Goal: Task Accomplishment & Management: Complete application form

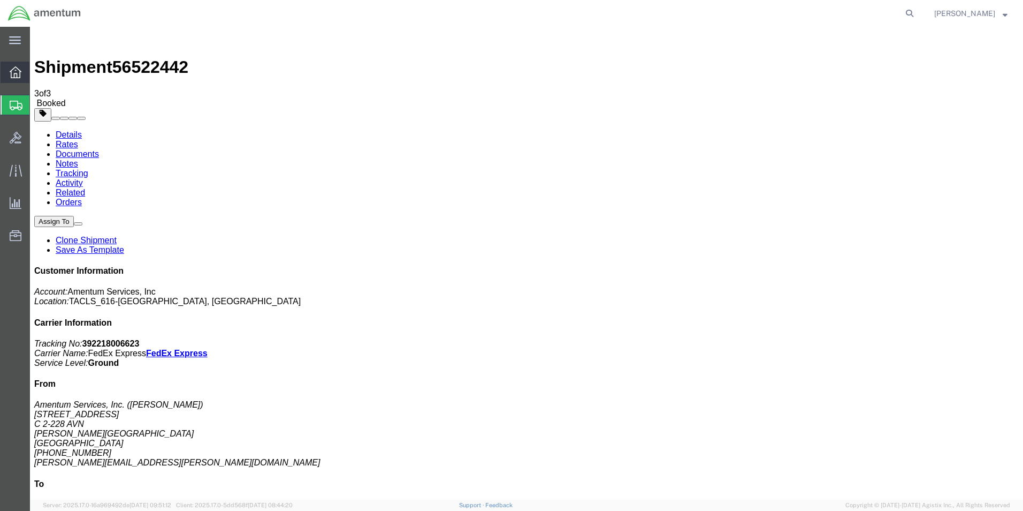
click at [11, 70] on icon at bounding box center [16, 72] width 12 height 12
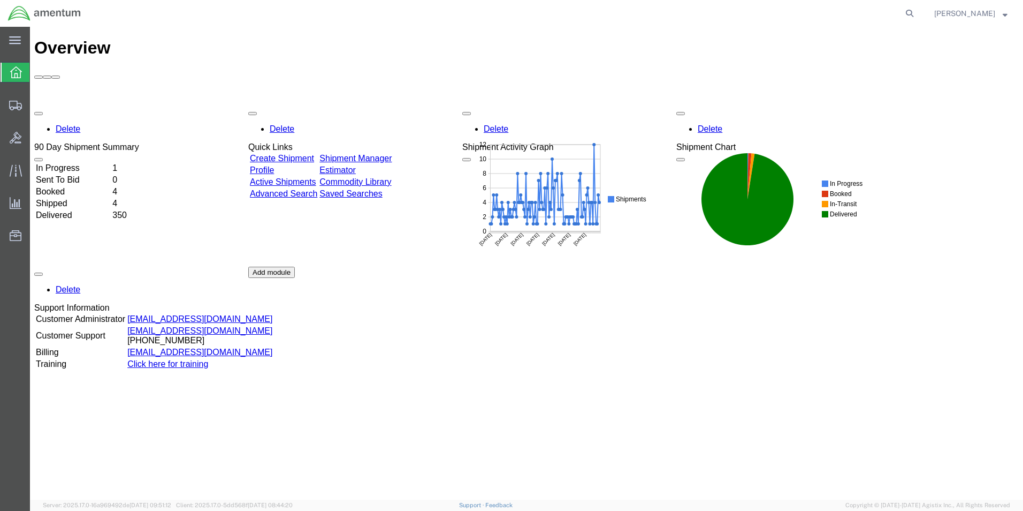
click at [312, 154] on link "Create Shipment" at bounding box center [282, 158] width 64 height 9
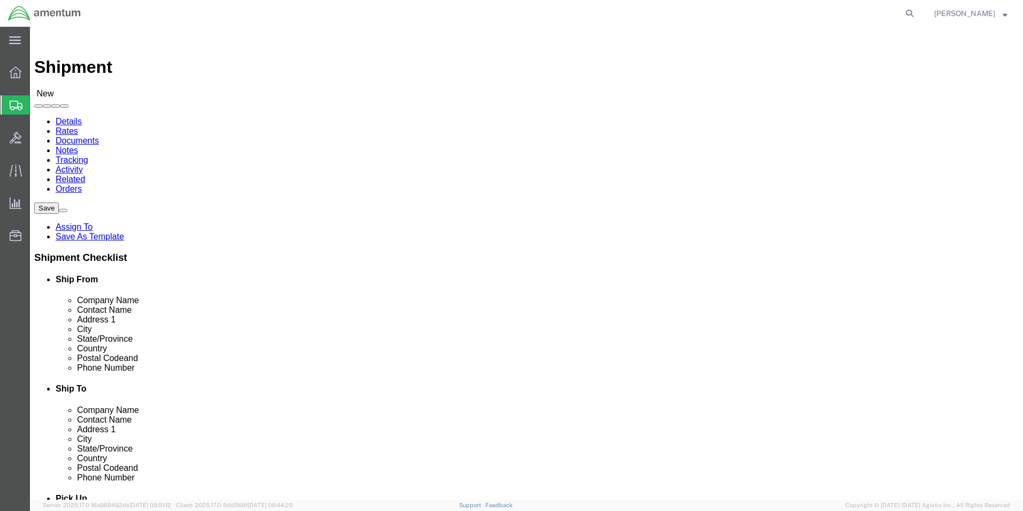
scroll to position [3639, 0]
select select "42712"
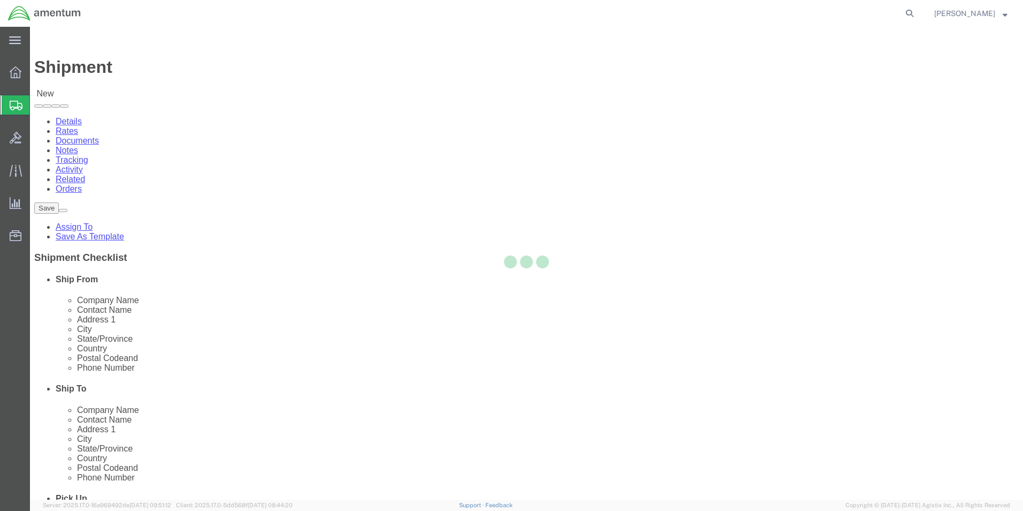
type input "Amentum Services, Inc."
type input "[STREET_ADDRESS]"
type input "C 2-228 AVN"
type input "[PERSON_NAME][GEOGRAPHIC_DATA]"
select select "NC"
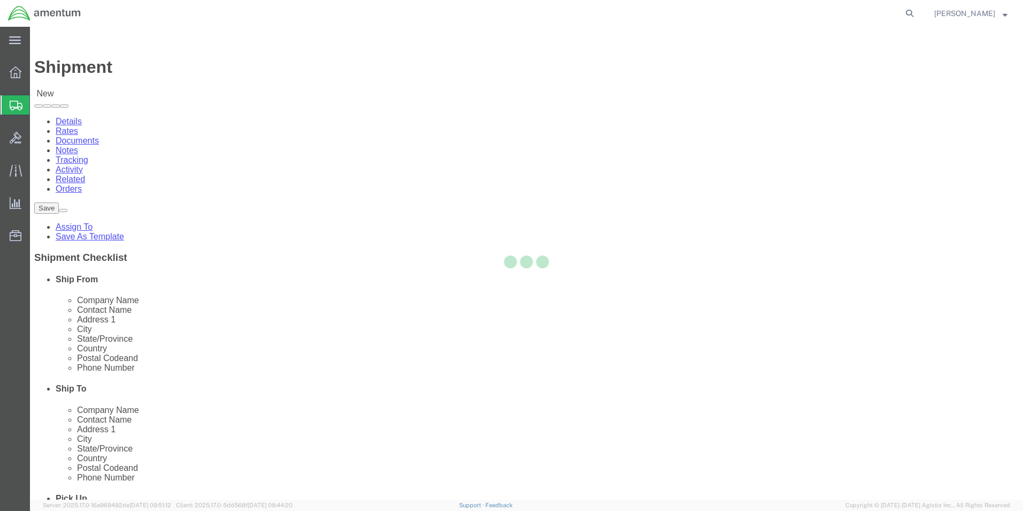
type input "28308"
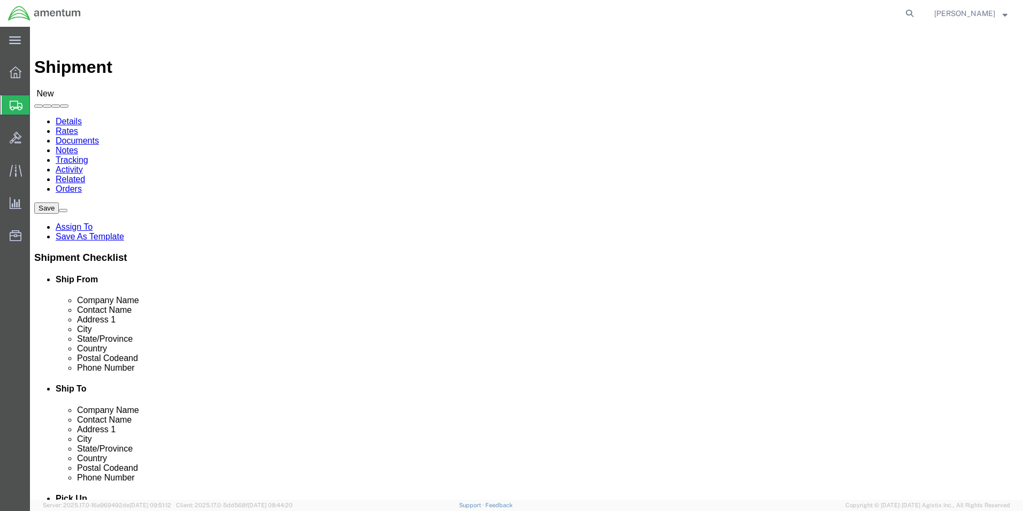
click input "text"
type input "j"
type input "Joshua Rebb"
click input "text"
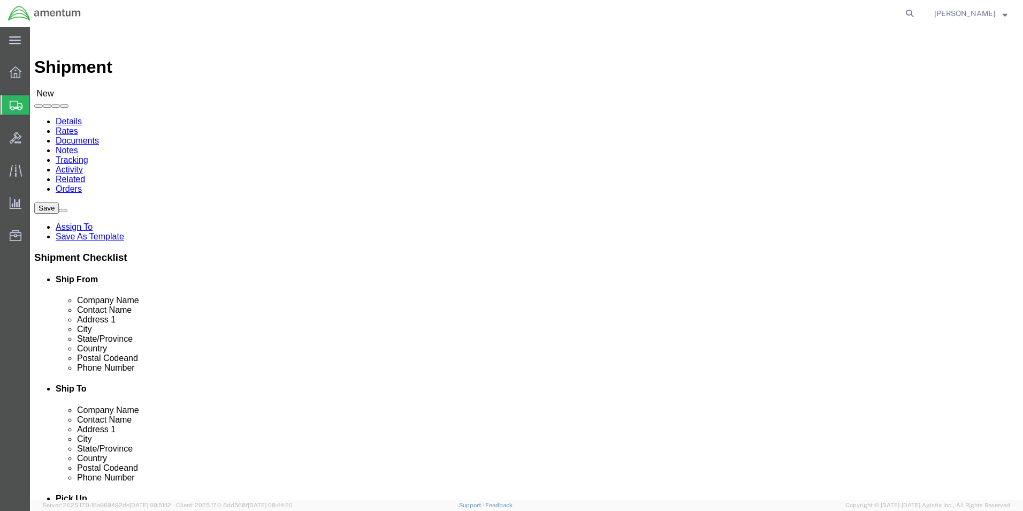
type input "9103946875"
click input "text"
type input "a"
click input "text"
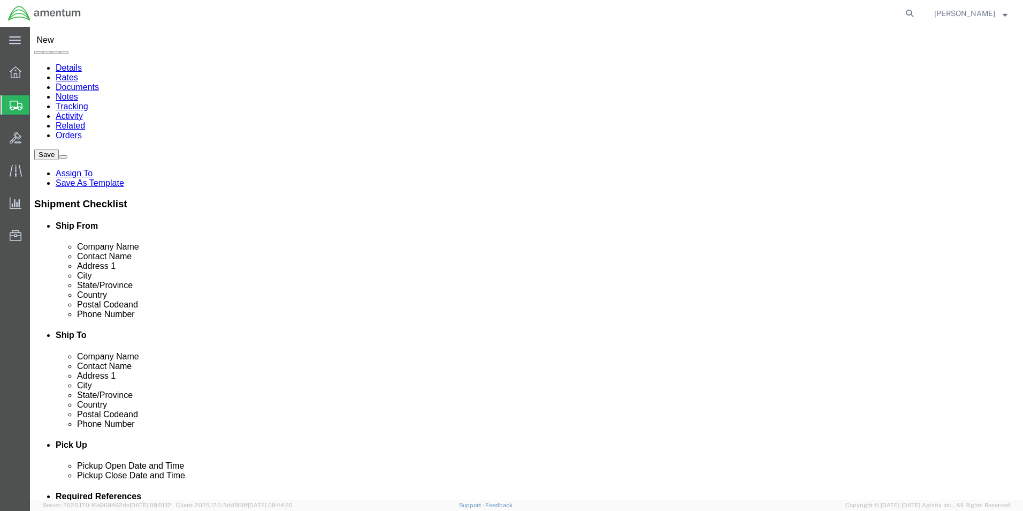
scroll to position [152, 0]
click p "- Amentum Service, Inc. - (Malivahn (Marina) Low) 13500 Heritage Pkwy, IT Asset…"
type input "Amentum Service, Inc."
type input "Malivahn (Marina) Low"
type input "[STREET_ADDRESS]"
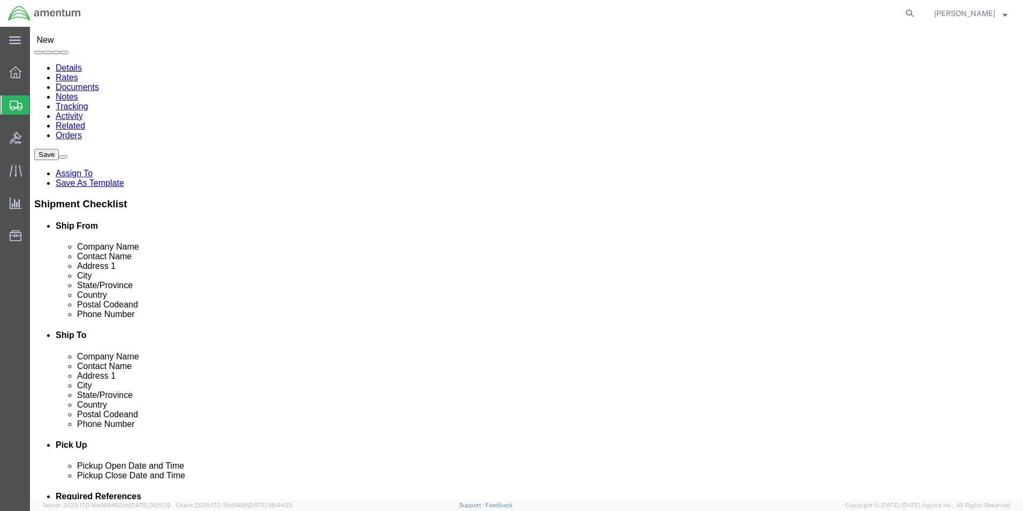
type input "IT Asset Support"
type input "[GEOGRAPHIC_DATA]"
type input "76177"
type input "817-224-7626"
type input "malivahn.low@amentum.com"
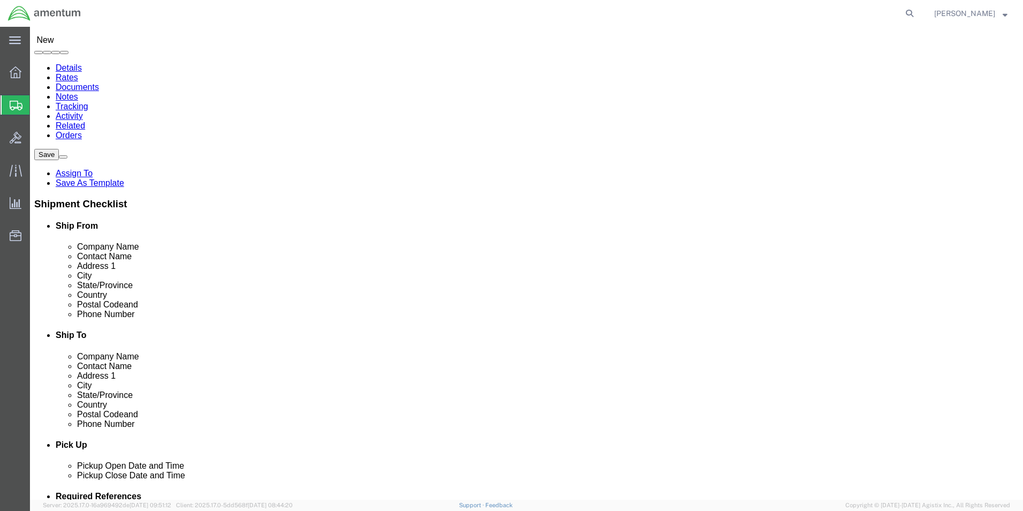
checkbox input "true"
select select "[GEOGRAPHIC_DATA]"
type input "Amentum Service, Inc."
drag, startPoint x: 618, startPoint y: 166, endPoint x: 523, endPoint y: 176, distance: 95.2
click div "Location Select Select My Profile Location 1002-4122-6 1006-5256-0 1026-8910-0 …"
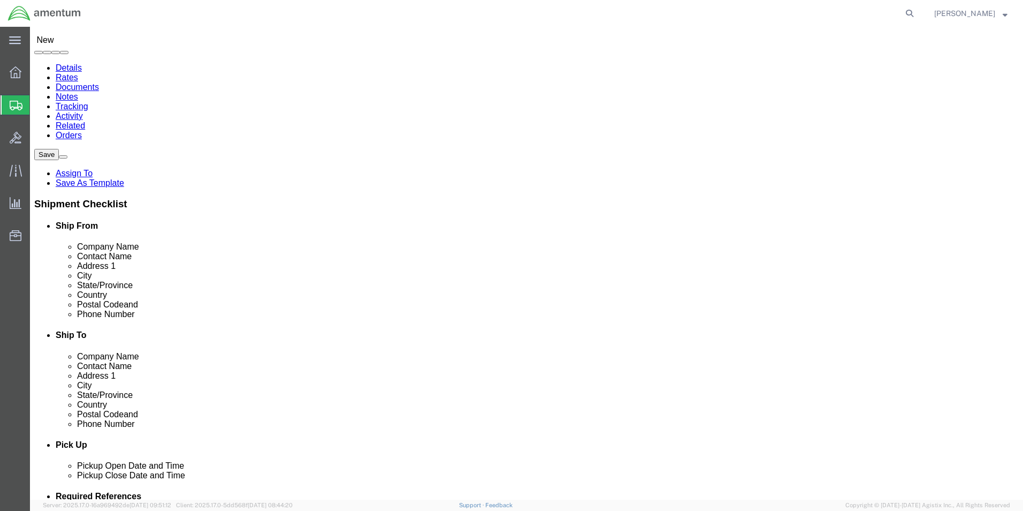
type input "[PERSON_NAME]"
drag, startPoint x: 597, startPoint y: 205, endPoint x: 514, endPoint y: 213, distance: 82.8
click div "Address 2 IT Asset Support"
click input "IT Asset Support"
type input "I"
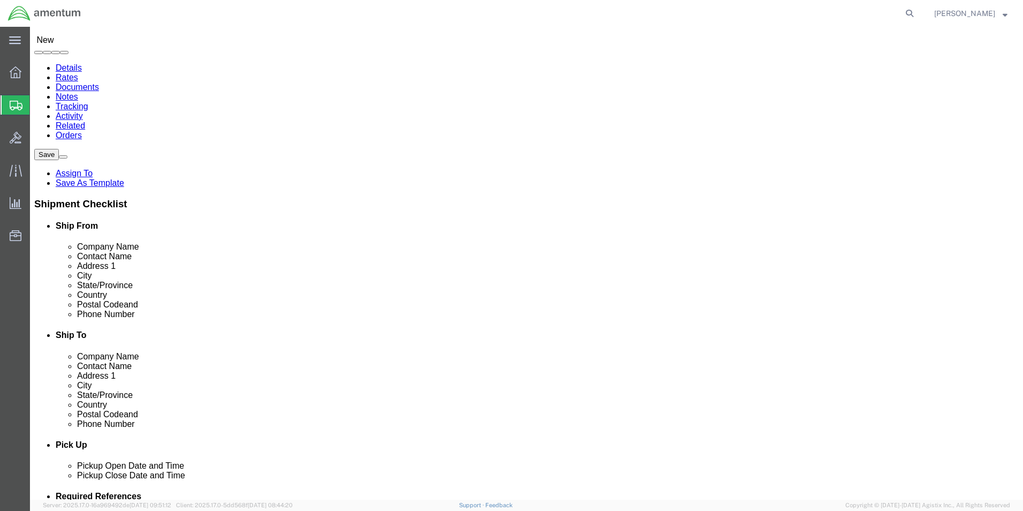
type input "Credit Card Supervisor, Treasure"
drag, startPoint x: 603, startPoint y: 309, endPoint x: 542, endPoint y: 311, distance: 61.0
click div "817-224-7626"
type input "[PHONE_NUMBER]"
drag, startPoint x: 657, startPoint y: 330, endPoint x: 535, endPoint y: 341, distance: 123.0
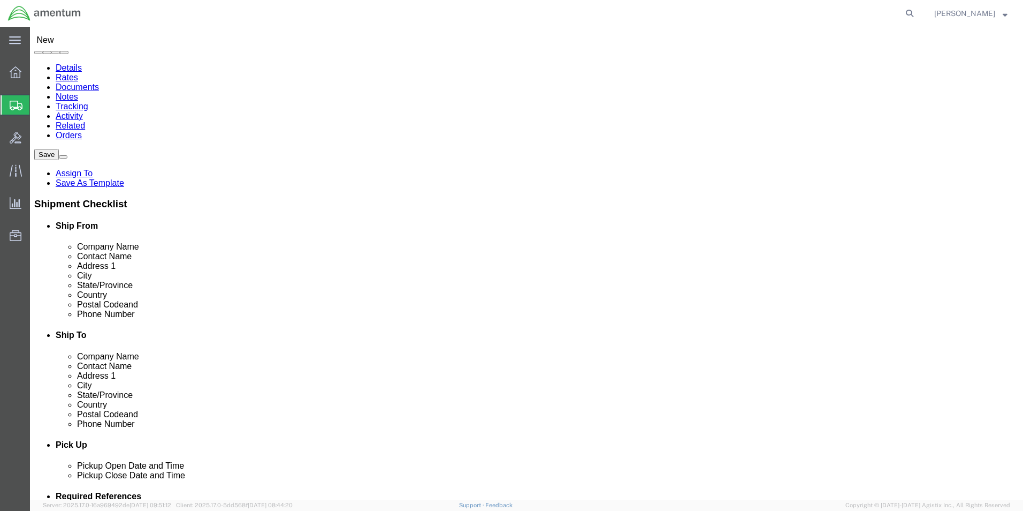
click div "Location Select Select My Profile Location 1002-4122-6 1006-5256-0 1026-8910-0 …"
type input "[PERSON_NAME][EMAIL_ADDRESS][PERSON_NAME][DOMAIN_NAME]"
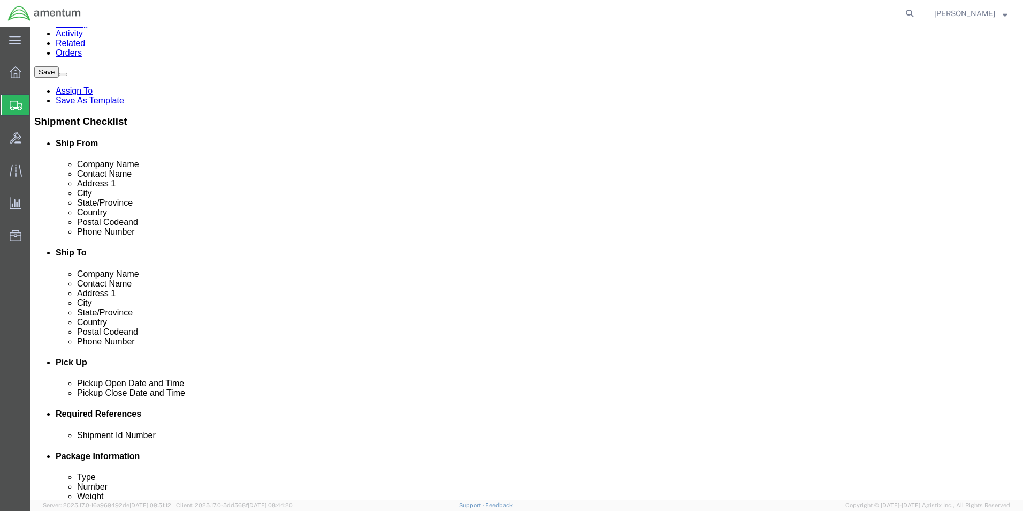
scroll to position [375, 0]
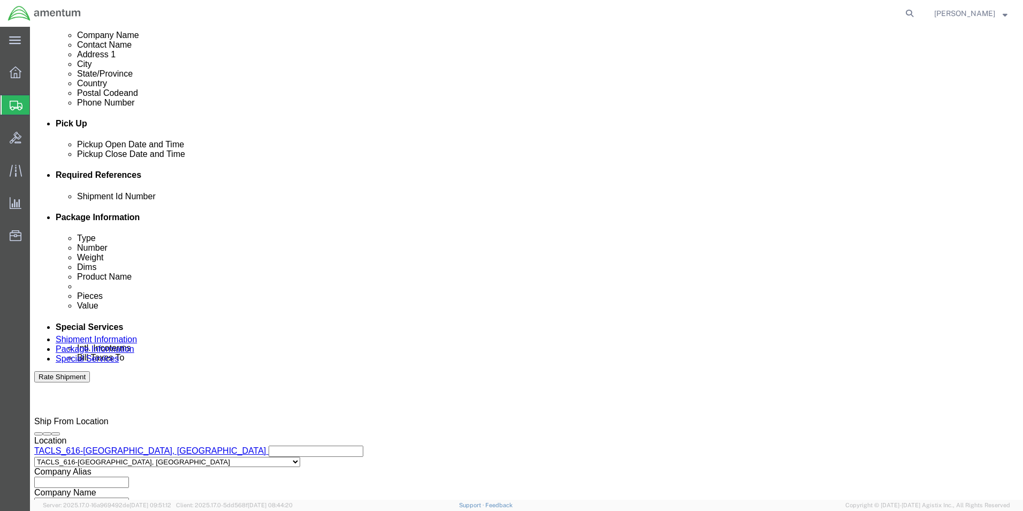
click input "text"
paste input "4857.1.2103.00.00.00.000.FRE"
type input "4857.1.2103.00.00.00.000.FRE"
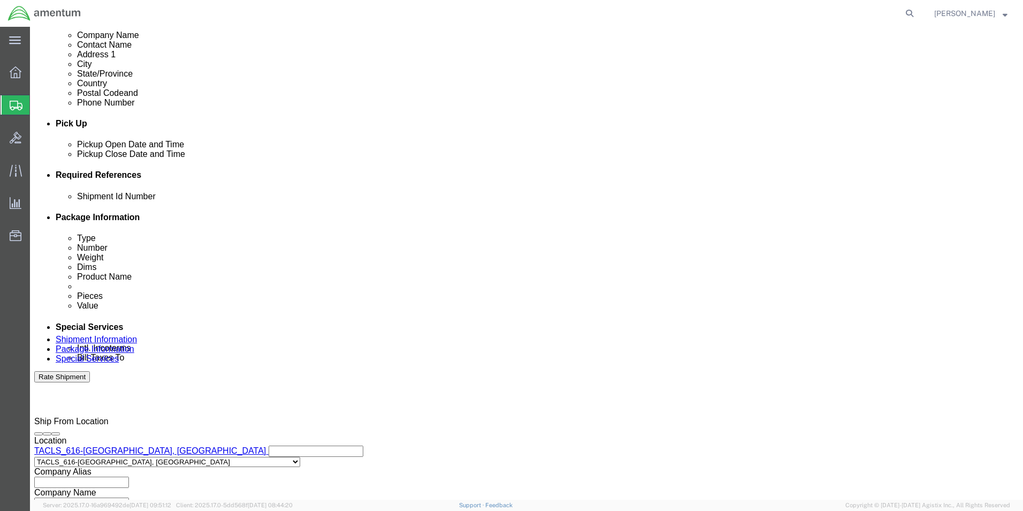
click div "Shipment Id Number 4857.1.2103.00.00.00.000.FRE Select Account Type Activity ID…"
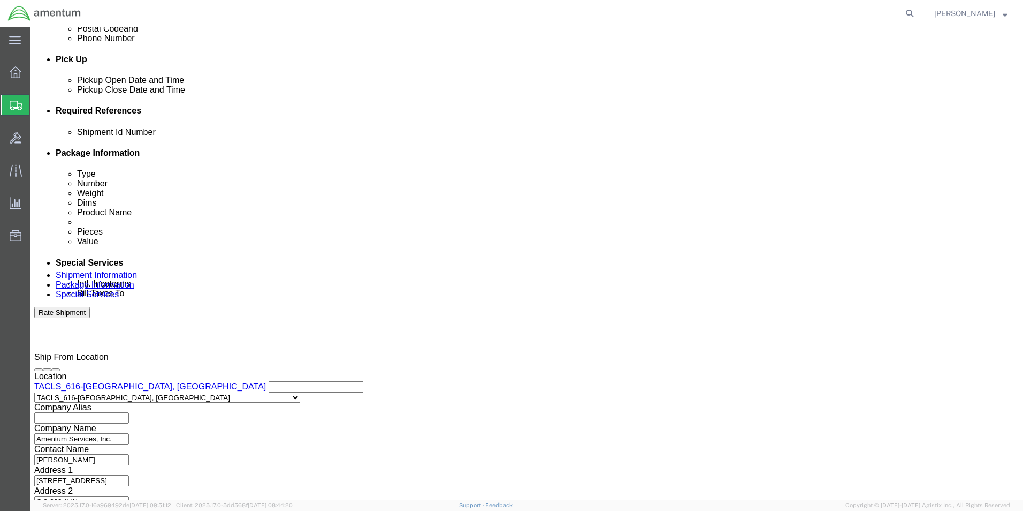
scroll to position [446, 0]
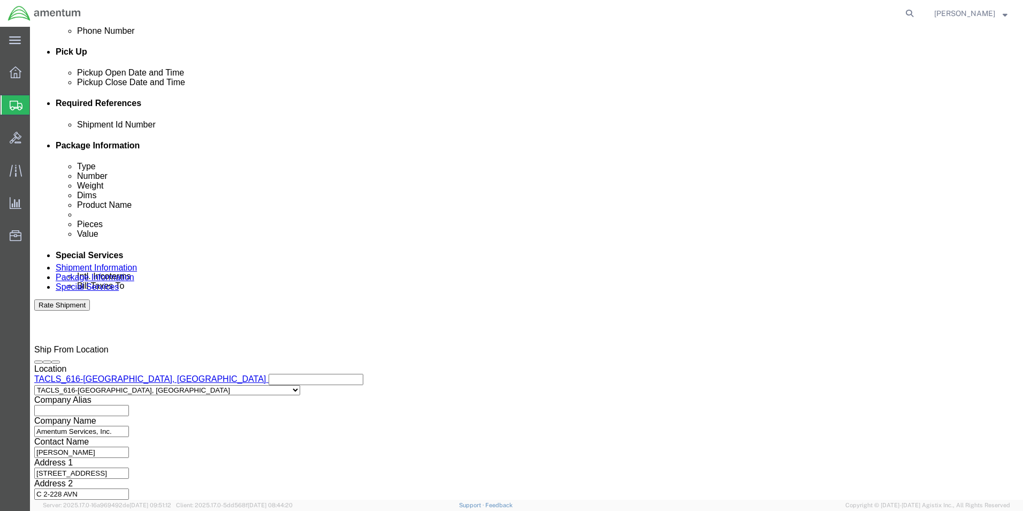
click button "Continue"
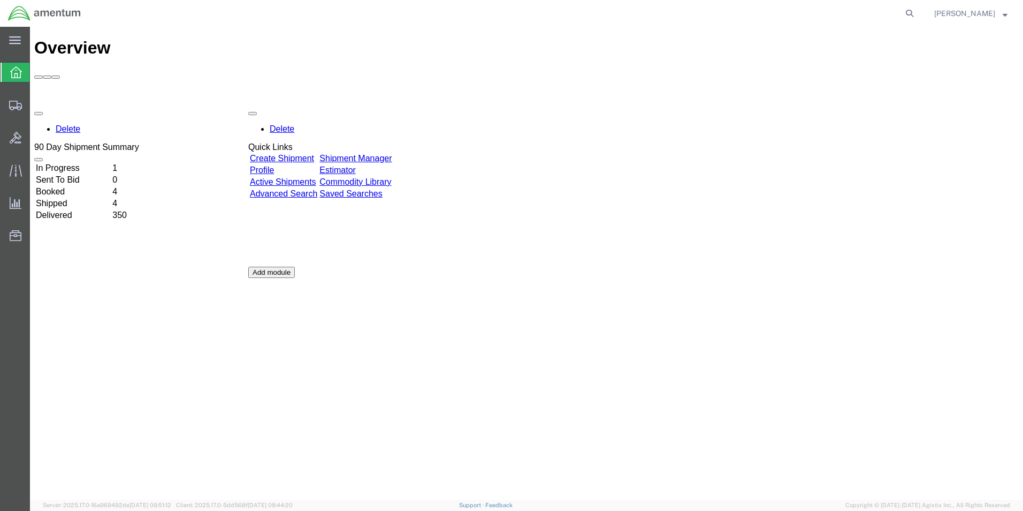
click at [313, 154] on link "Create Shipment" at bounding box center [282, 158] width 64 height 9
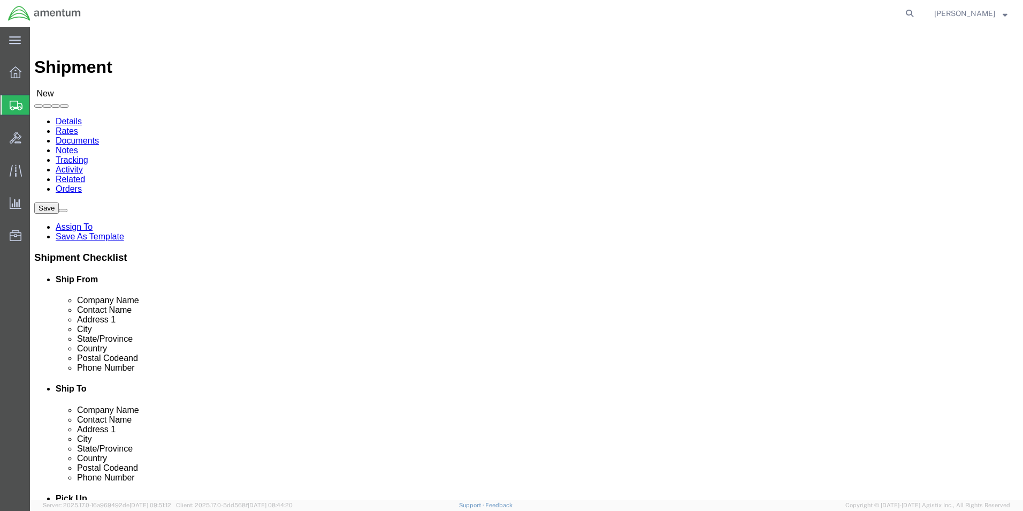
select select
select select "42712"
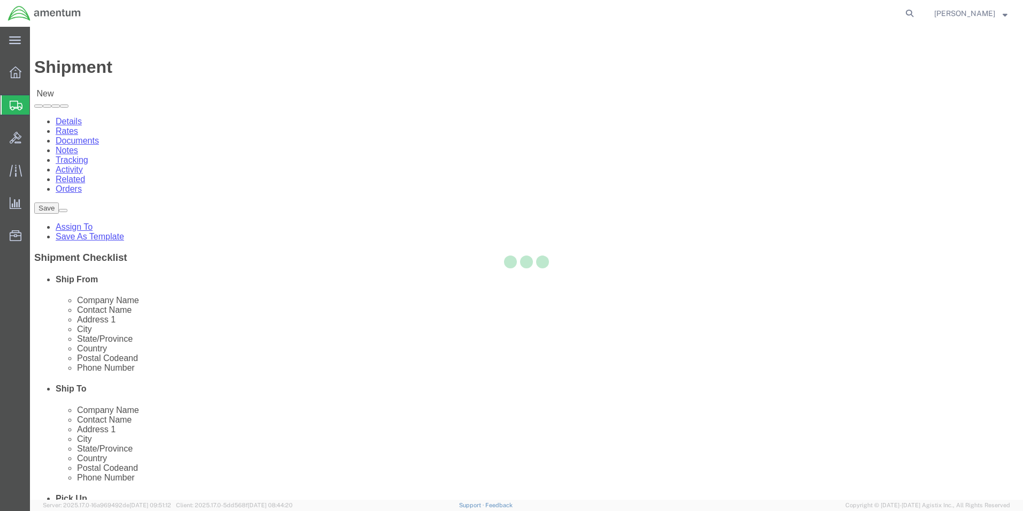
type input "Amentum Services, Inc."
type input "[STREET_ADDRESS]"
type input "C 2-228 AVN"
type input "[PERSON_NAME][GEOGRAPHIC_DATA]"
type input "28308"
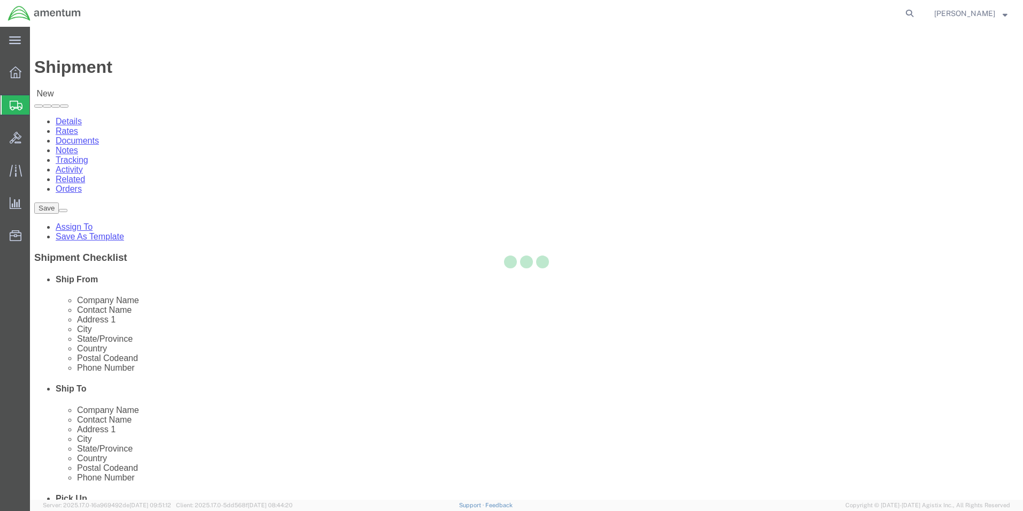
select select "NC"
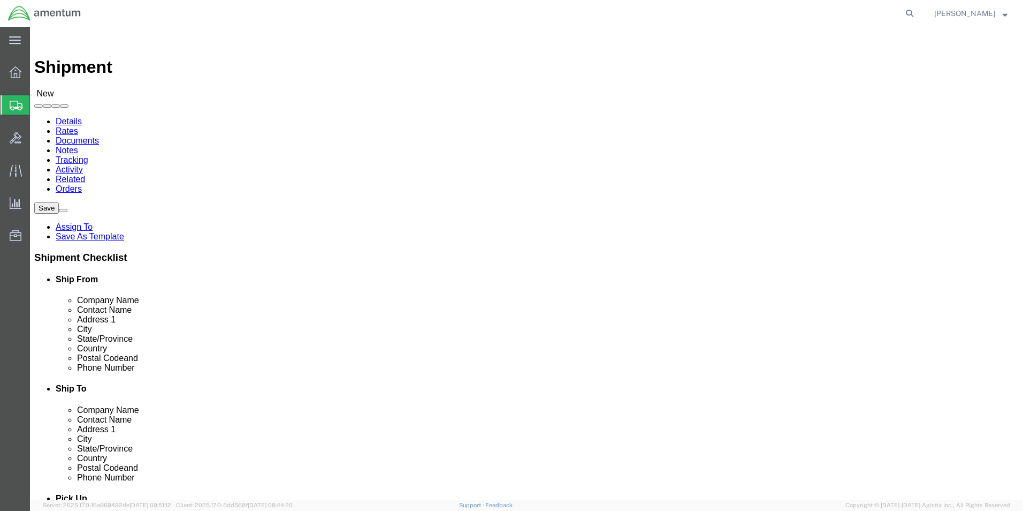
click input "text"
type input "[PERSON_NAME]"
click input "text"
type input "9103946875"
click input "text"
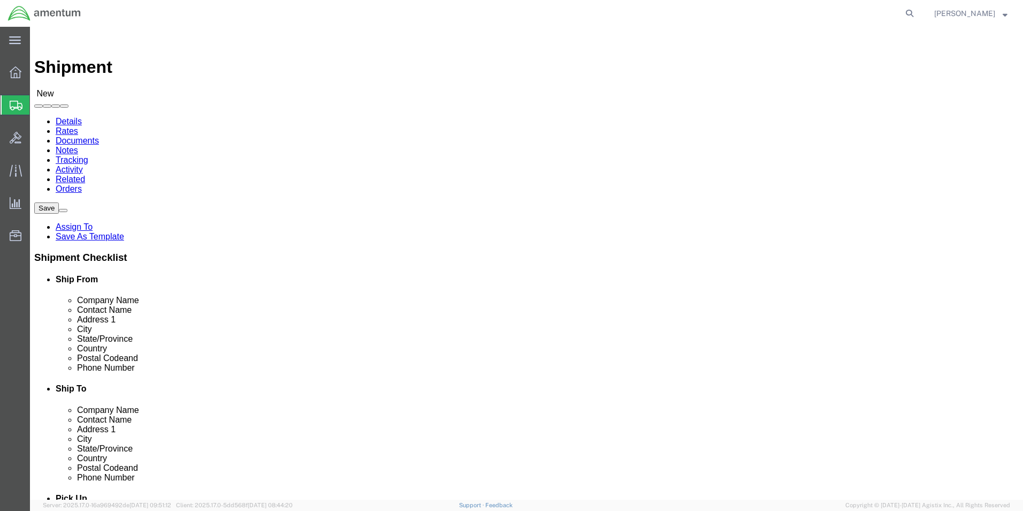
scroll to position [268, 0]
type input "a"
click input "text"
type input "13500"
select select
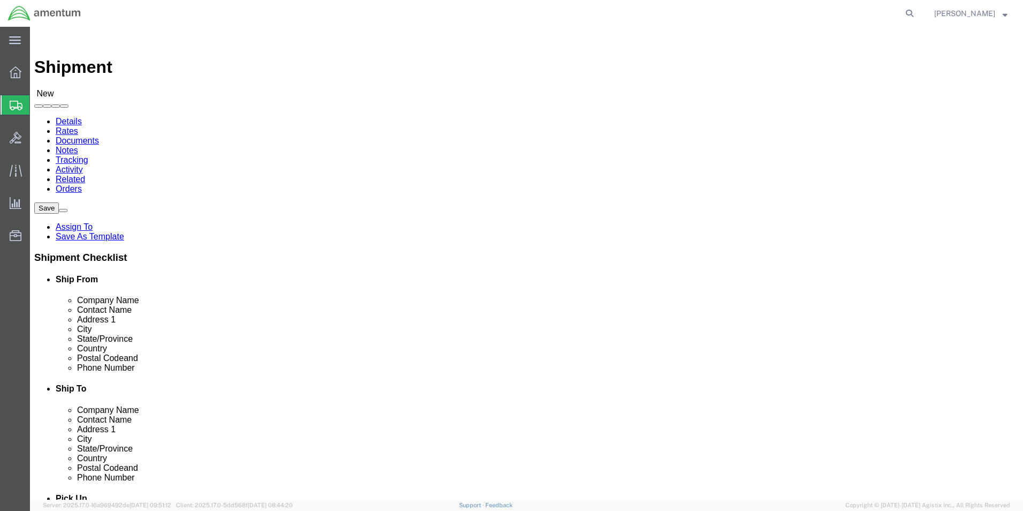
click input "text"
click input "amentum services"
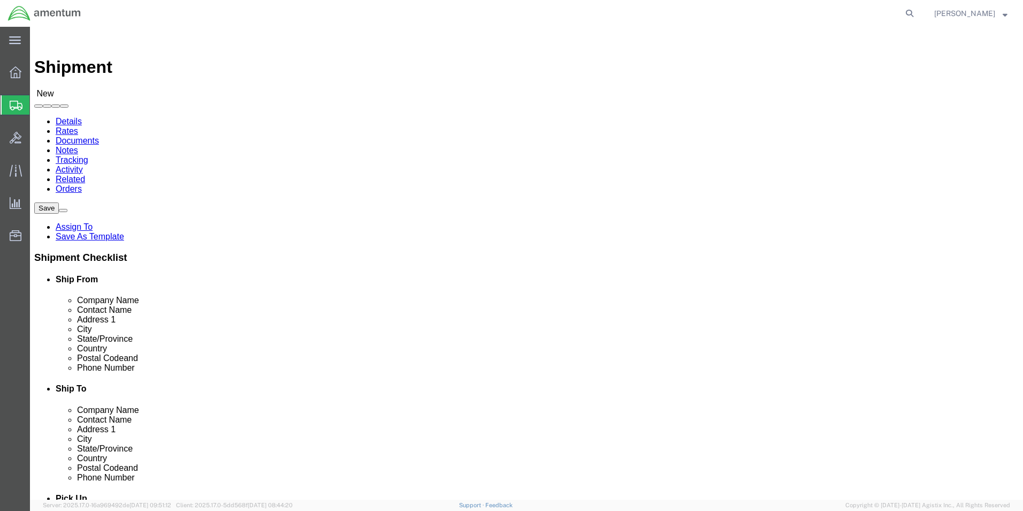
drag, startPoint x: 618, startPoint y: 203, endPoint x: 515, endPoint y: 211, distance: 102.5
click div "Location My Profile Location [PHONE_NUMBER] [PHONE_NUMBER] [PHONE_NUMBER] [PHON…"
type input "Amentum Services Inc."
click input "13500"
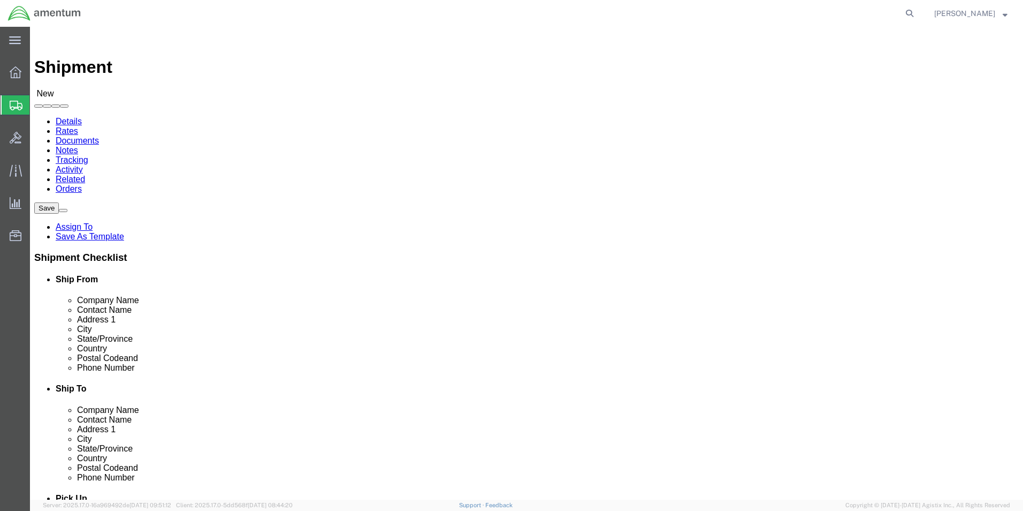
click input "text"
type input "[PERSON_NAME]"
click input "13500"
type input "[STREET_ADDRESS]"
select select
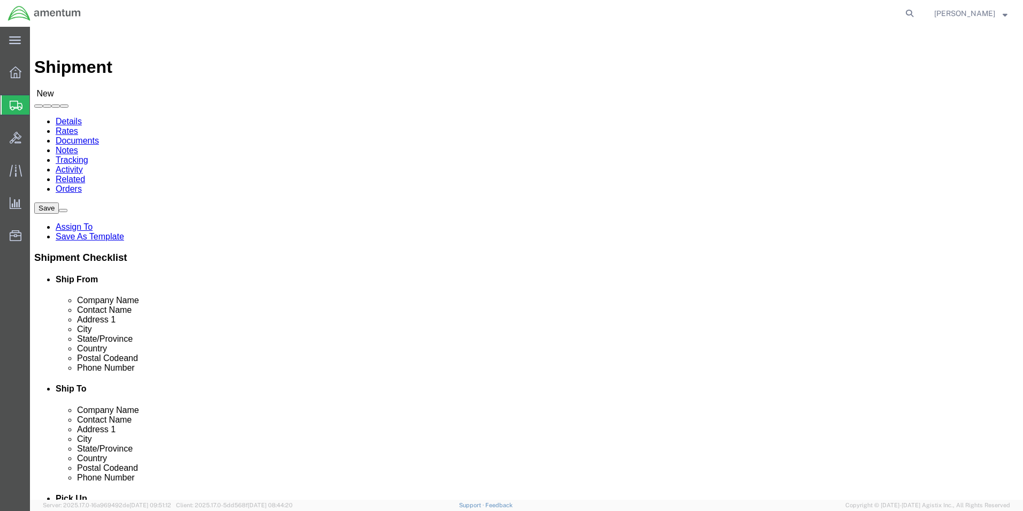
click input "text"
type input "Credit Card Supervisor, Treasure"
click input "text"
type input "[GEOGRAPHIC_DATA]"
click label "Country"
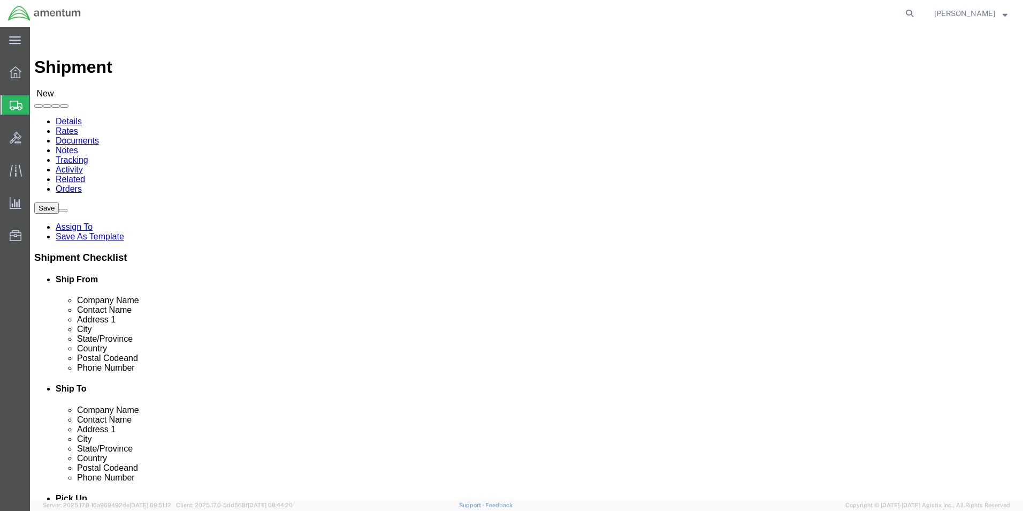
scroll to position [556, 0]
select select
select select "[GEOGRAPHIC_DATA]"
click input "Postal Code"
type input "76177"
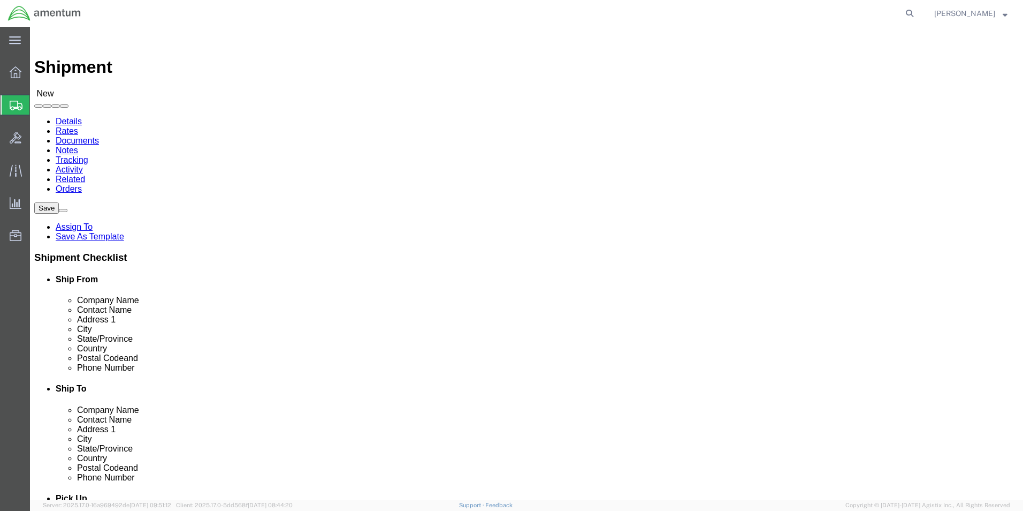
select select
click input "text"
type input "[PHONE_NUMBER]"
click input "text"
type input "[PERSON_NAME][EMAIL_ADDRESS][PERSON_NAME][DOMAIN_NAME]"
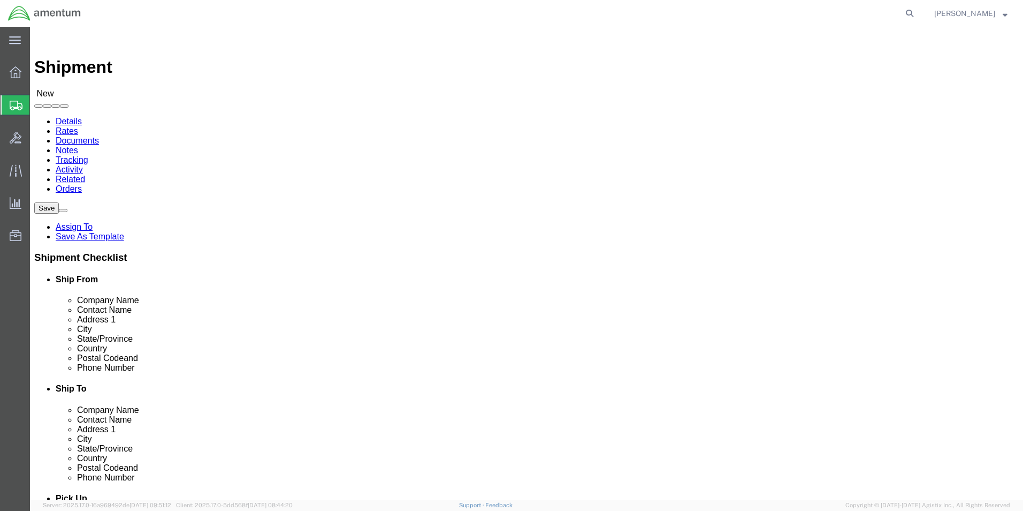
click input "checkbox"
checkbox input "true"
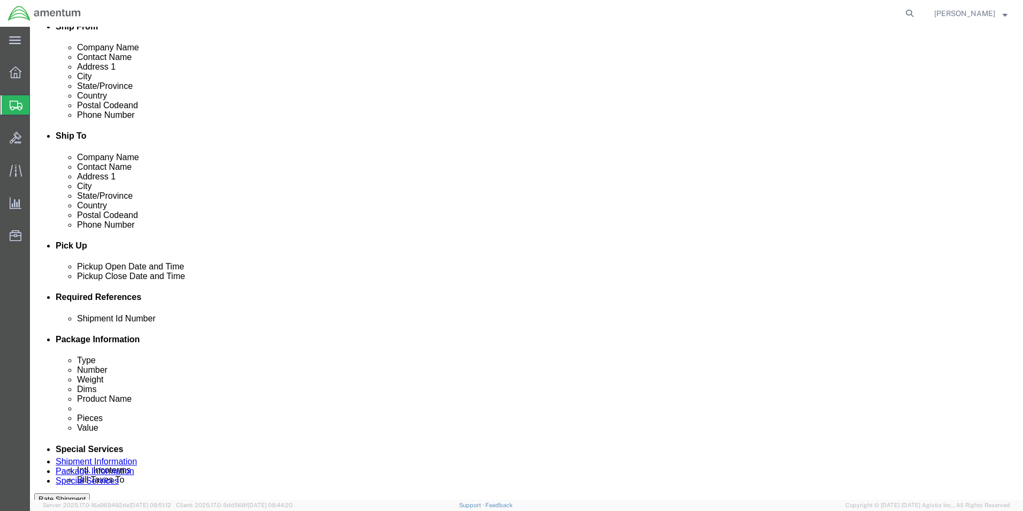
scroll to position [268, 0]
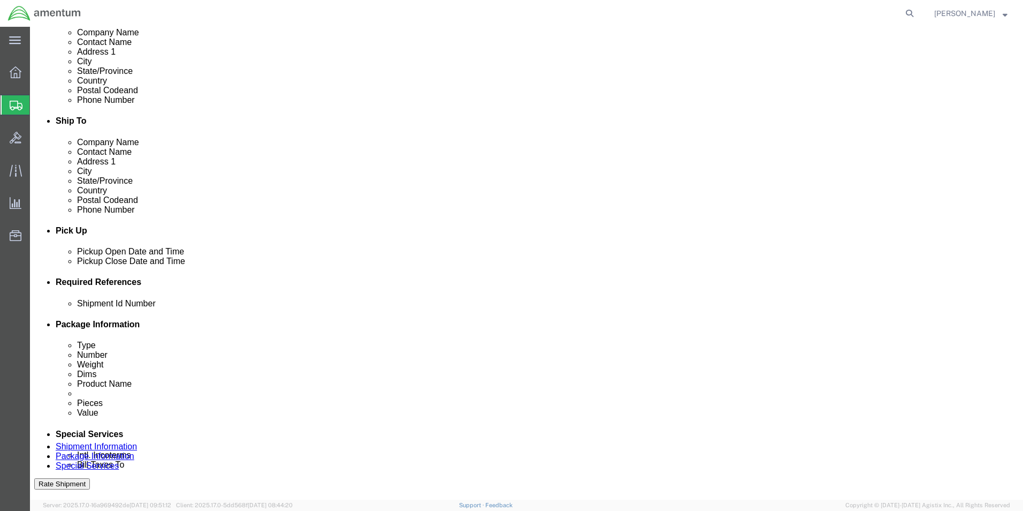
click div "[DATE] 12:00 PM"
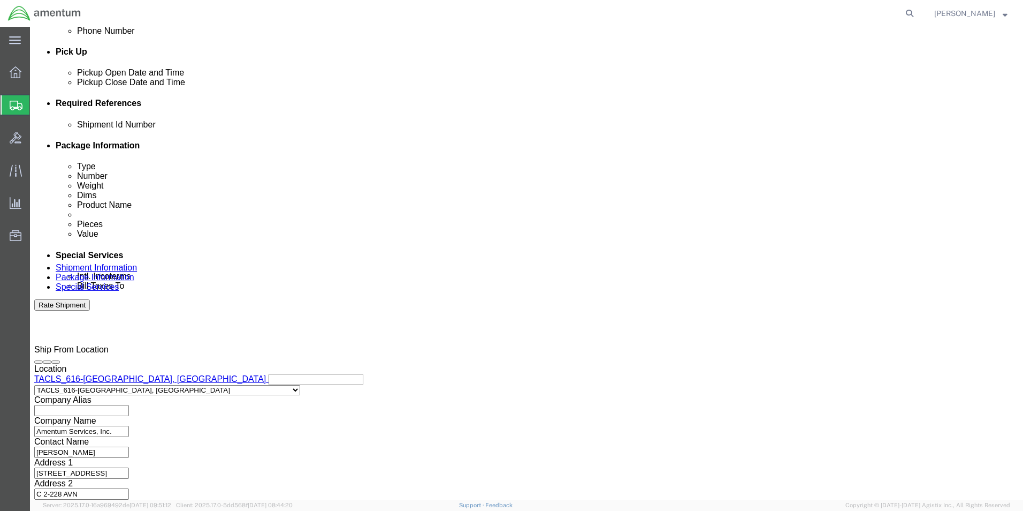
type input "5:00 PM"
click button "Apply"
click button "Continue"
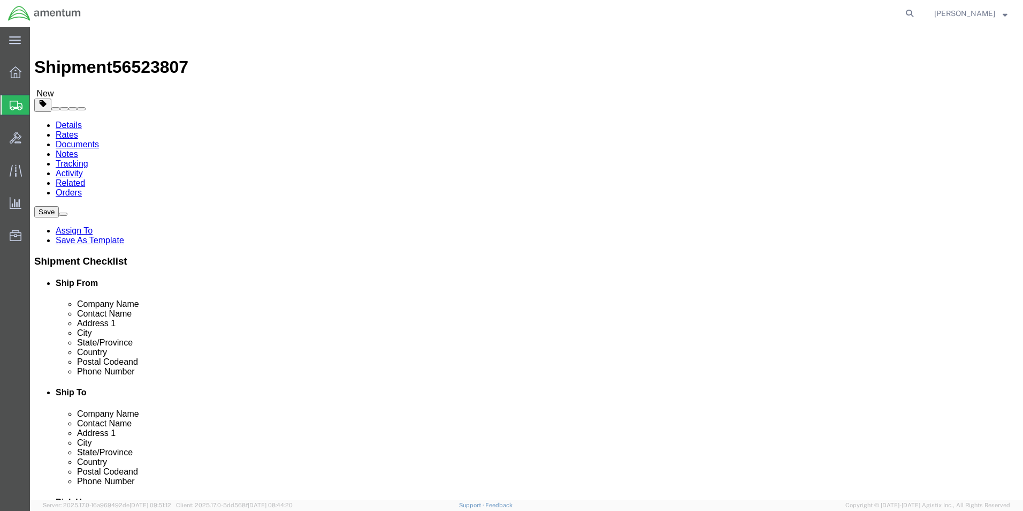
click select "Select BCK Boxes Bale(s) Basket(s) Bolt(s) Bottle(s) Buckets Bulk Bundle(s) Can…"
select select "ENV"
click select "Select BCK Boxes Bale(s) Basket(s) Bolt(s) Bottle(s) Buckets Bulk Bundle(s) Can…"
type input "9.50"
type input "12.50"
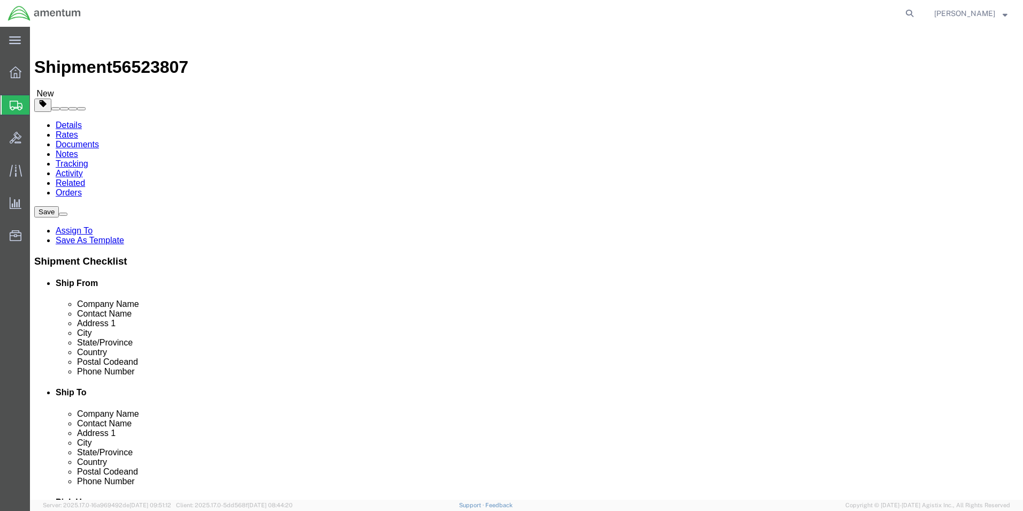
type input "0.25"
type input "1"
click link "Add Content"
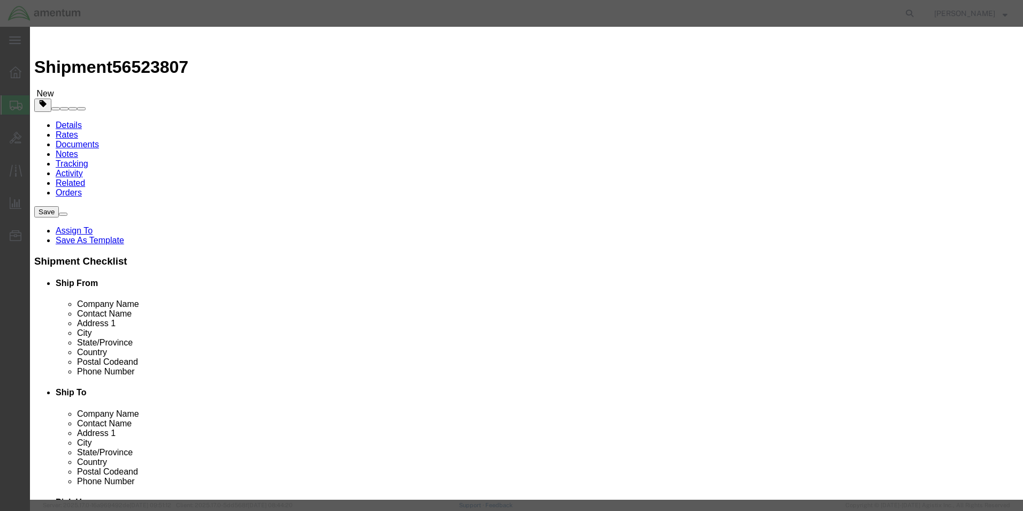
click input "text"
type input "Check"
drag, startPoint x: 326, startPoint y: 100, endPoint x: 302, endPoint y: 103, distance: 24.8
click div "Pieces 0 Select Bag Barrels 100Board Feet Bottle Box Blister Pack Carats Can Ca…"
type input "1"
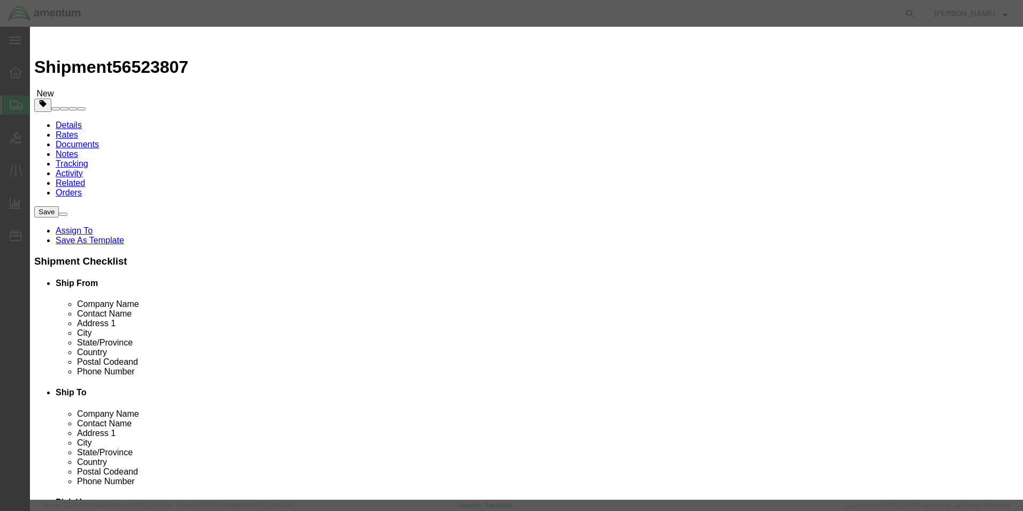
click select "Select 50 55 60 65 70 85 92.5 100 125 175 250 300 400"
drag, startPoint x: 338, startPoint y: 35, endPoint x: 453, endPoint y: 87, distance: 126.7
click h3 "Add content"
click select "Select 50 55 60 65 70 85 92.5 100 125 175 250 300 400"
select select "50"
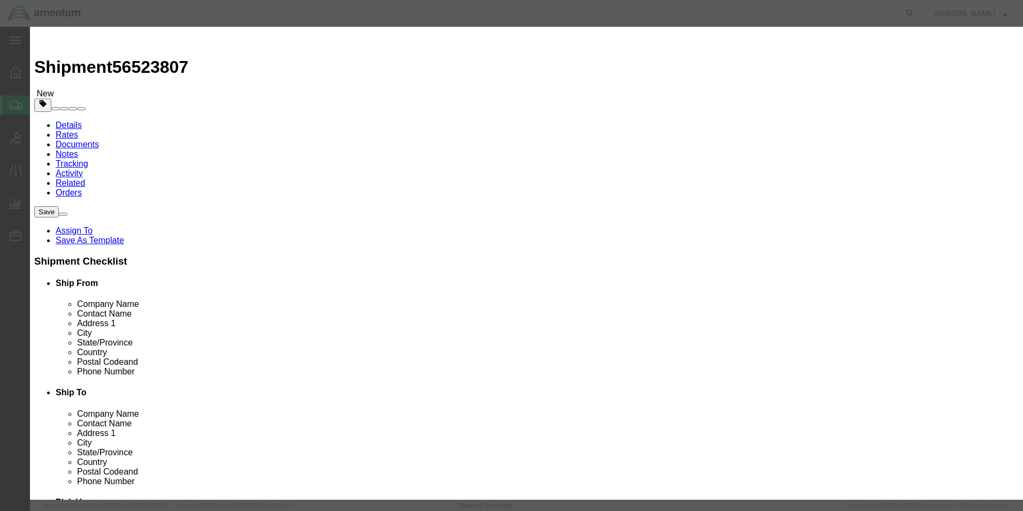
click select "Select 50 55 60 65 70 85 92.5 100 125 175 250 300 400"
click input "text"
type input "1600.00"
click button "Save & Close"
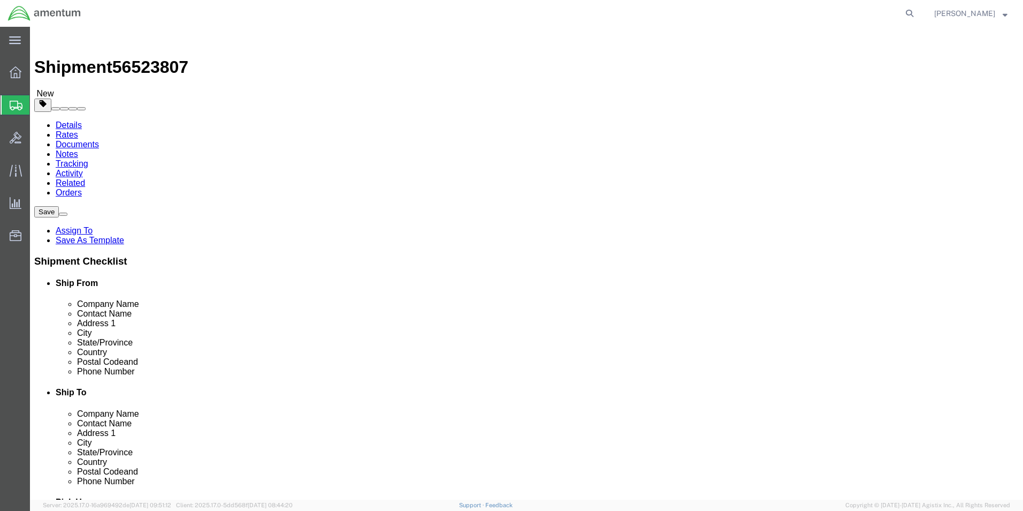
click button "Continue"
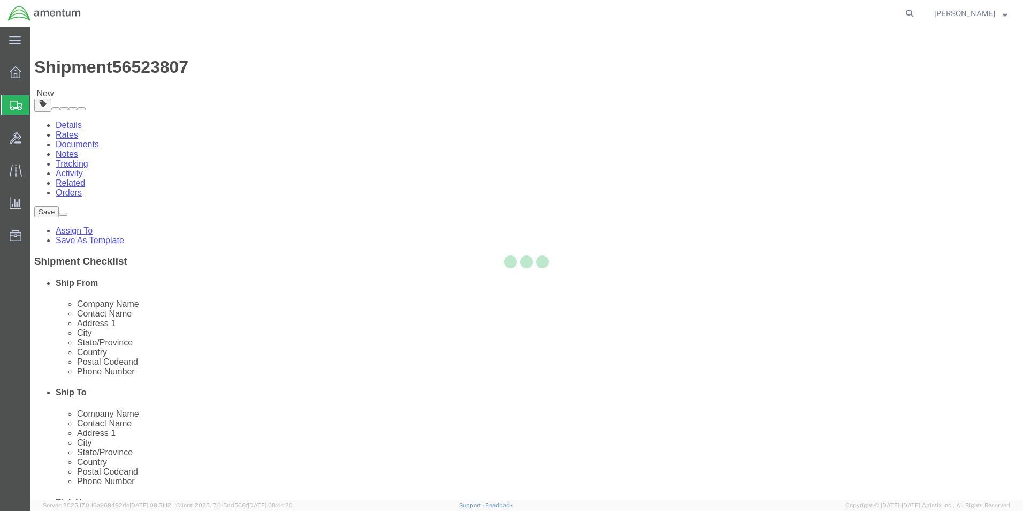
select select
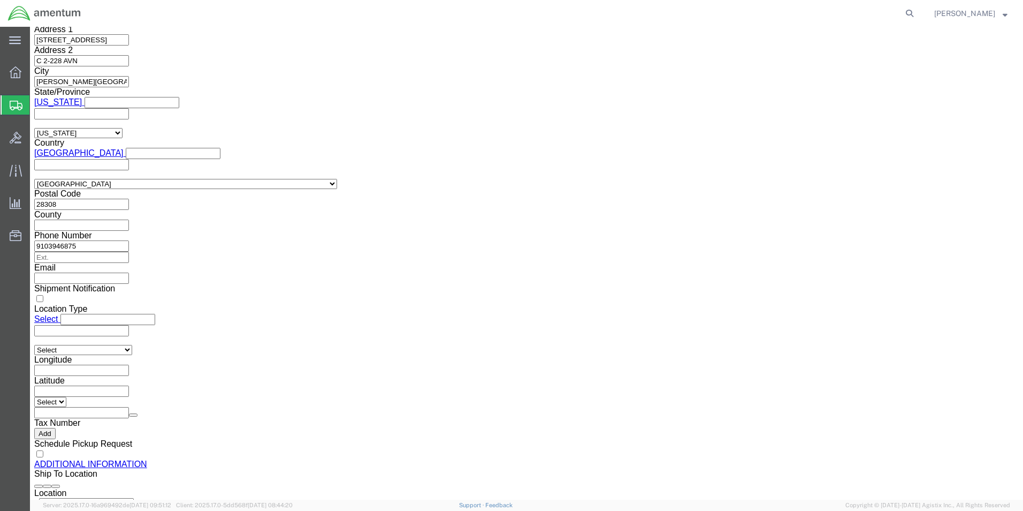
scroll to position [981, 0]
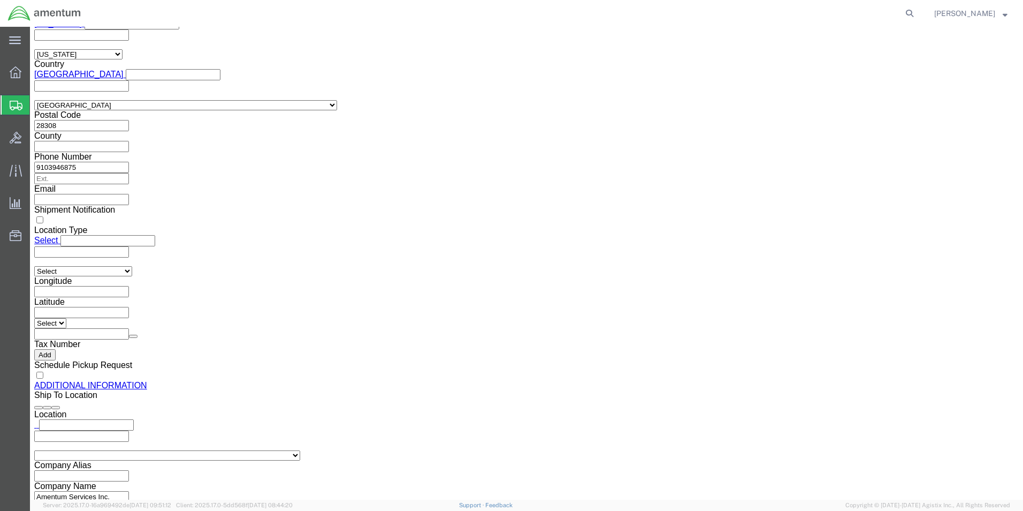
click span "Shipment Id Number"
click button "Previous"
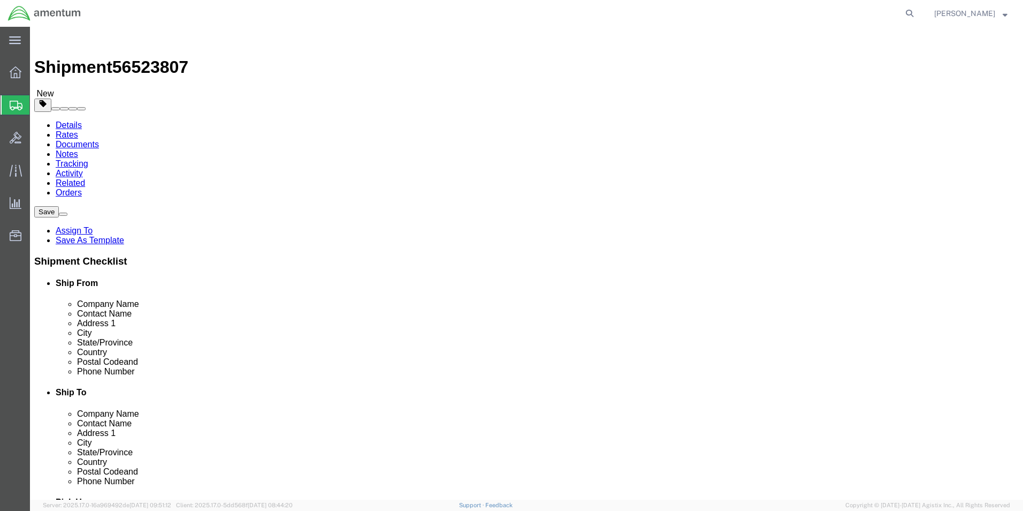
click div "Previous Continue"
click button "Previous"
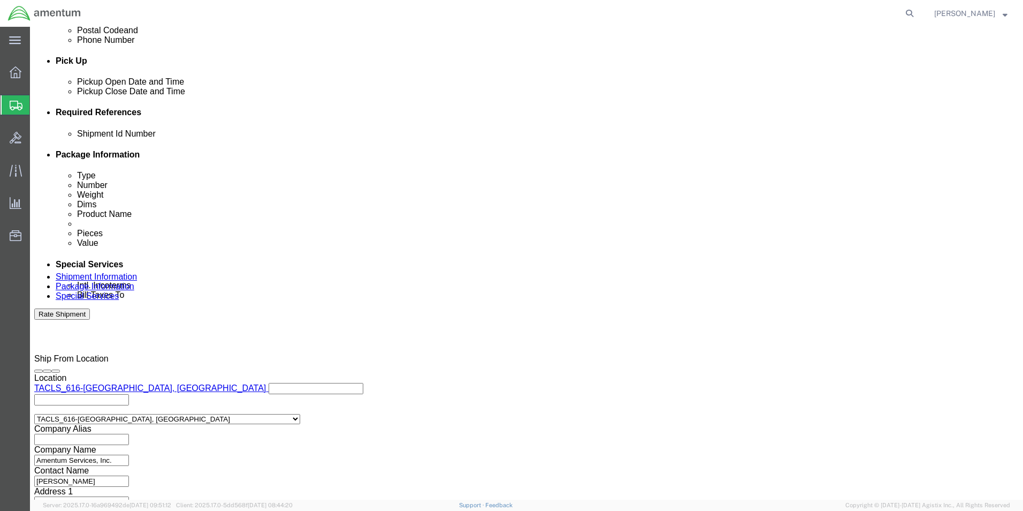
scroll to position [446, 0]
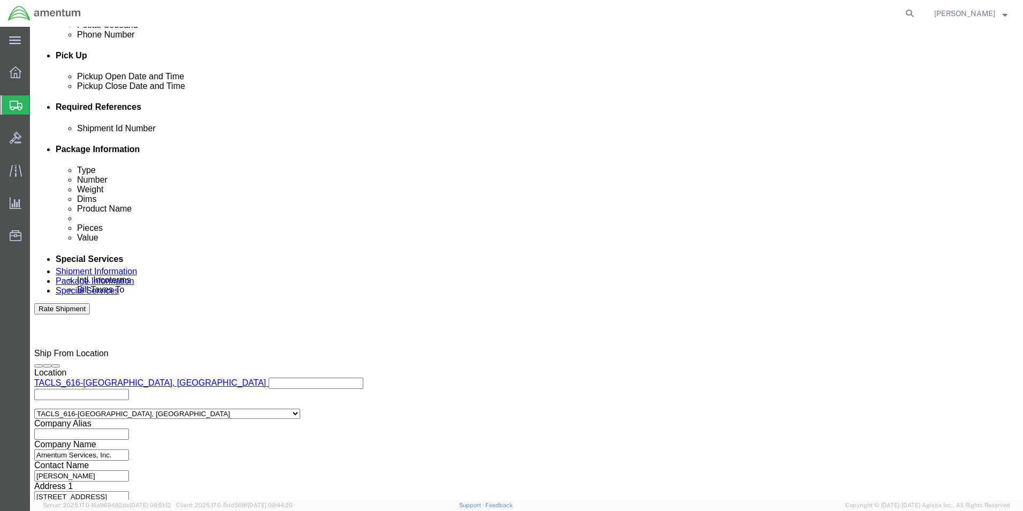
click input "text"
paste input "4857.1.2103.00.00.00.000.FRE"
type input "4857.1.2103.00.00.00.000.FRE"
click button "Continue"
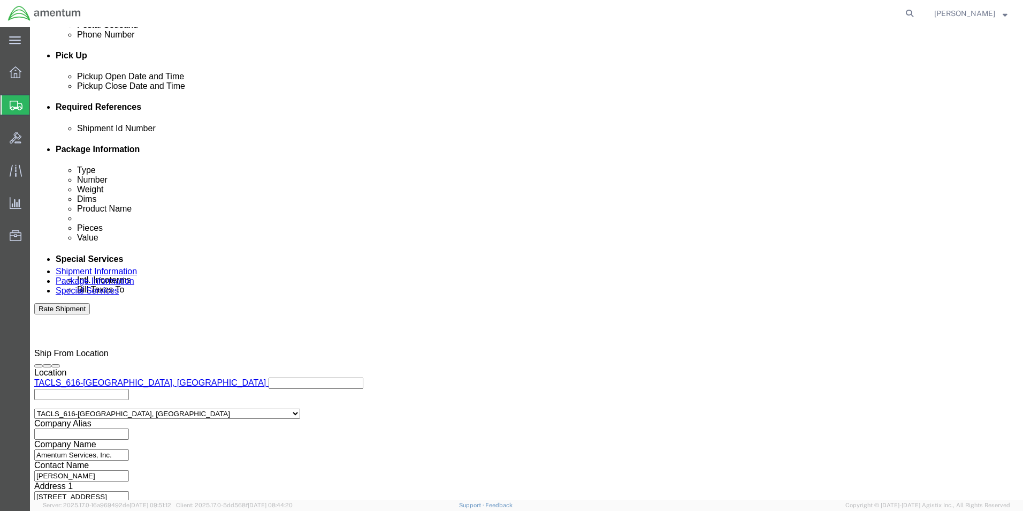
scroll to position [0, 0]
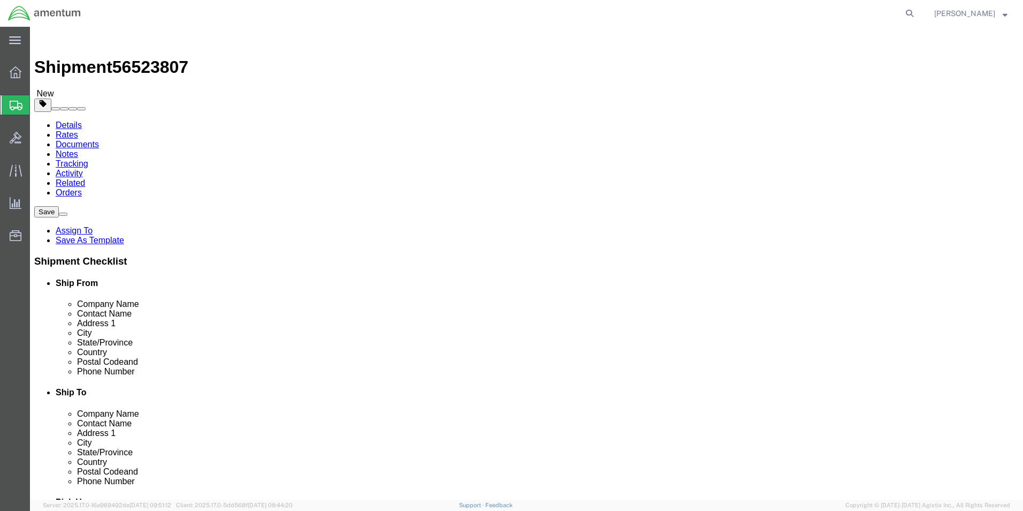
click button "Continue"
click button "Rate Shipment"
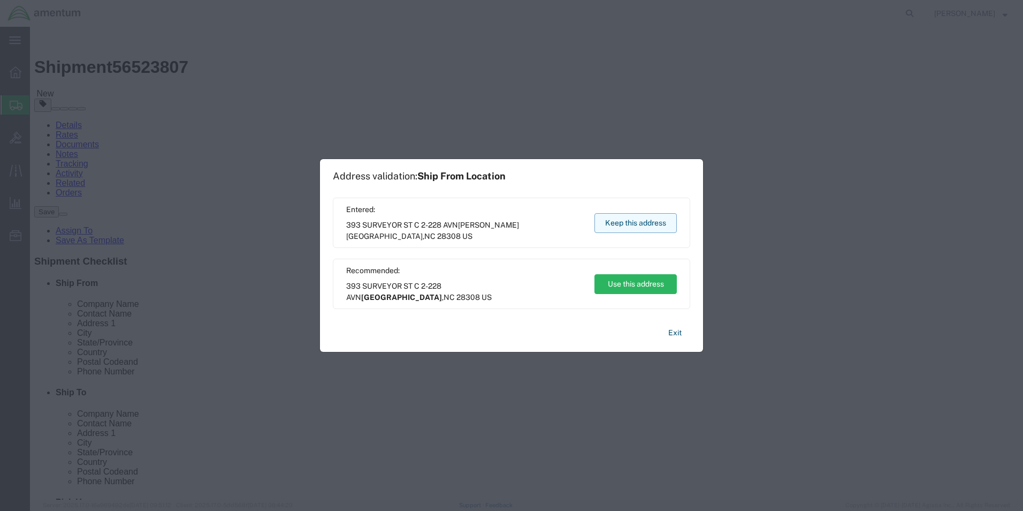
click at [618, 224] on button "Keep this address" at bounding box center [636, 223] width 82 height 20
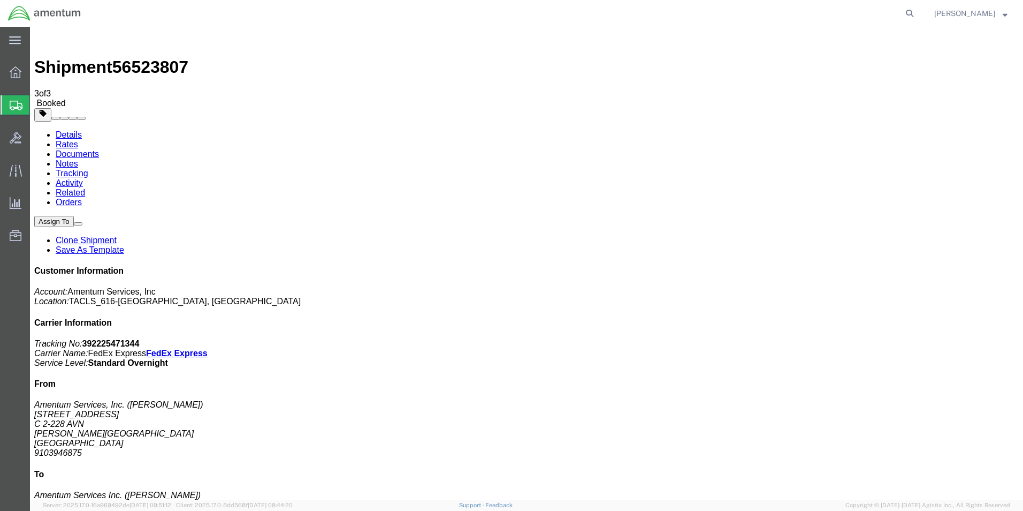
click at [63, 130] on link "Details" at bounding box center [69, 134] width 26 height 9
click link "Schedule pickup request"
